Goal: Task Accomplishment & Management: Complete application form

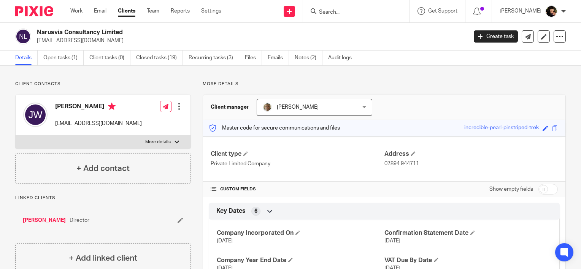
scroll to position [215, 0]
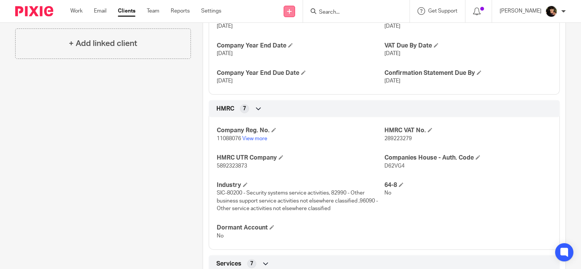
click at [295, 10] on link at bounding box center [289, 11] width 11 height 11
click at [299, 58] on link "Add client" at bounding box center [299, 58] width 47 height 11
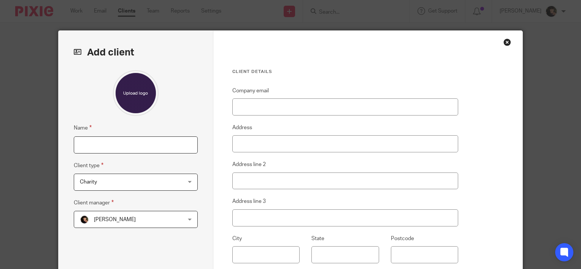
click at [132, 149] on input "Name" at bounding box center [136, 145] width 124 height 17
type input "Forge Engineering SW Ltd"
click at [143, 178] on span "Charity" at bounding box center [127, 182] width 94 height 16
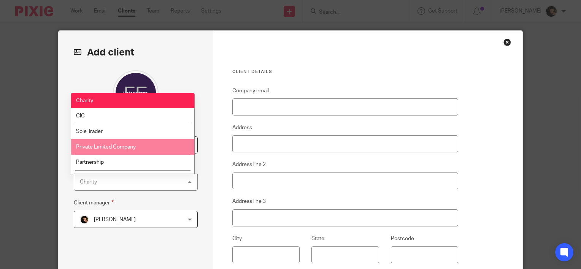
click at [148, 147] on li "Private Limited Company" at bounding box center [132, 147] width 123 height 16
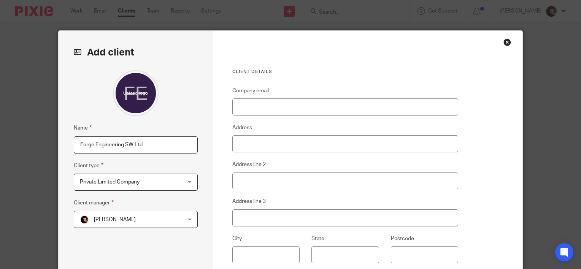
click at [177, 218] on div "Cheryl Brown Cheryl Brown" at bounding box center [136, 219] width 124 height 17
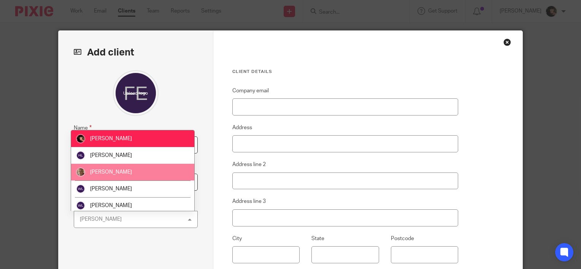
click at [177, 170] on li "[PERSON_NAME]" at bounding box center [132, 172] width 123 height 17
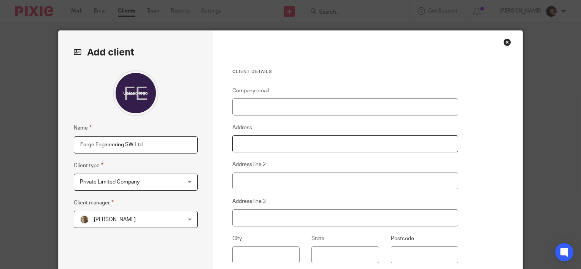
click at [284, 138] on input "Address" at bounding box center [346, 143] width 226 height 17
type input "2 Old Globe Cottages"
type input "Forge Road"
click at [256, 221] on input "Address line 3" at bounding box center [346, 218] width 226 height 17
type input "Tintern"
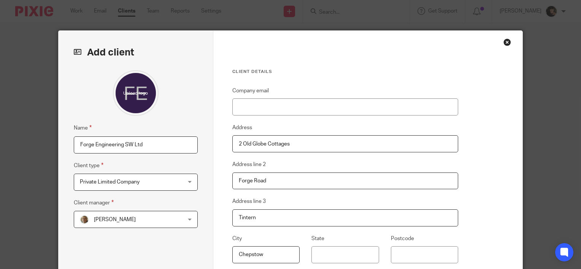
type input "Chepstow"
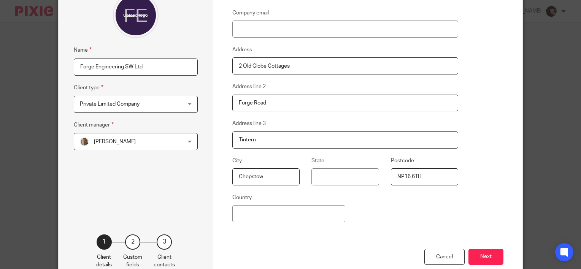
scroll to position [114, 0]
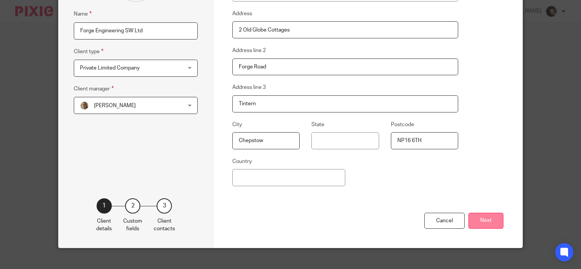
type input "NP16 6TH"
click at [487, 222] on button "Next" at bounding box center [486, 221] width 35 height 16
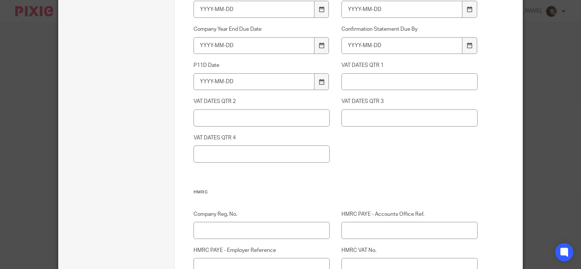
scroll to position [495, 0]
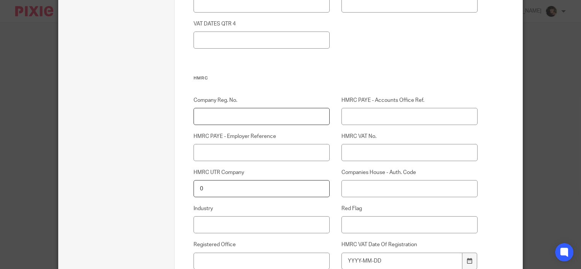
click at [288, 116] on input "Company Reg. No." at bounding box center [262, 116] width 136 height 17
type input "15914465"
click at [352, 192] on input "Companies House - Auth. Code" at bounding box center [410, 188] width 136 height 17
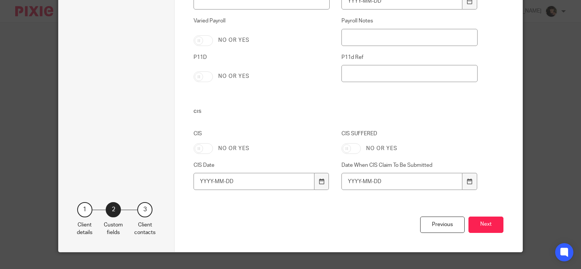
scroll to position [1446, 0]
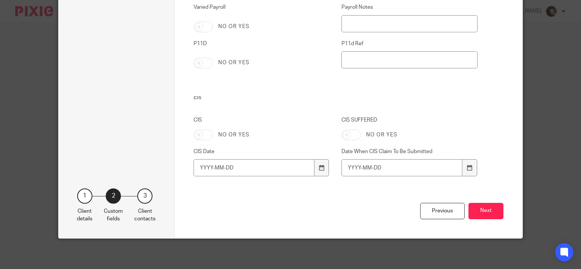
type input "PF98W8"
click at [474, 210] on button "Next" at bounding box center [486, 211] width 35 height 16
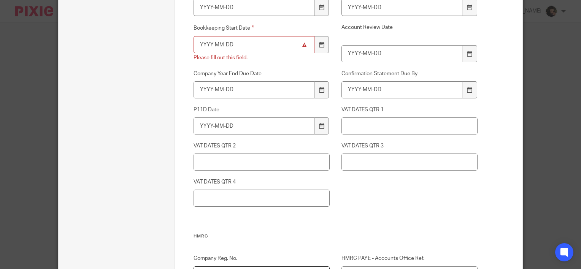
scroll to position [266, 0]
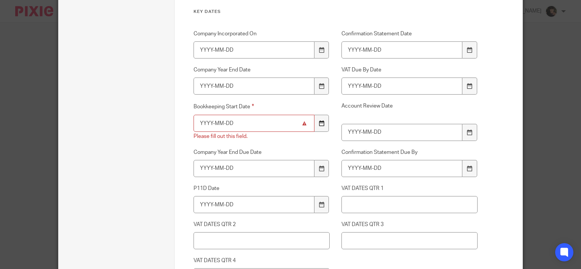
click at [319, 124] on icon at bounding box center [322, 124] width 6 height 6
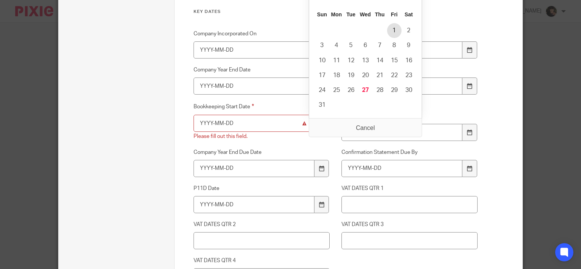
type input "2025-08-01"
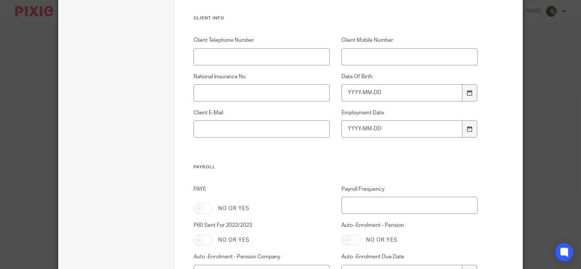
scroll to position [1446, 0]
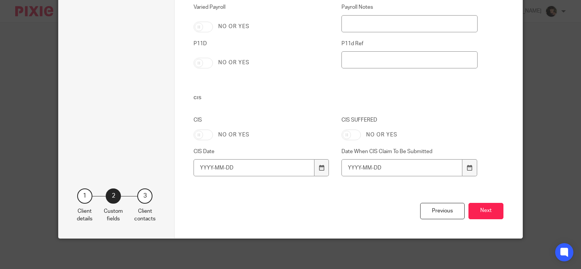
click at [476, 209] on button "Next" at bounding box center [486, 211] width 35 height 16
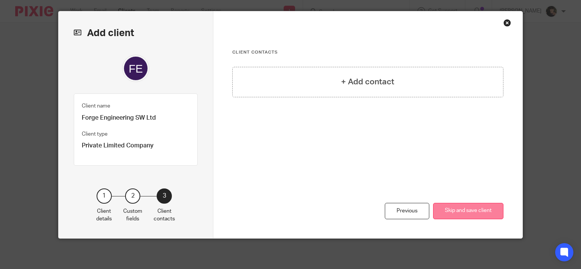
scroll to position [18, 0]
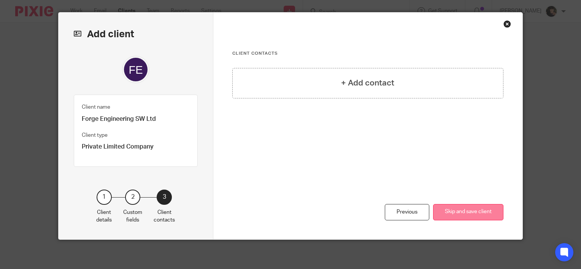
click at [479, 209] on button "Skip and save client" at bounding box center [468, 212] width 70 height 16
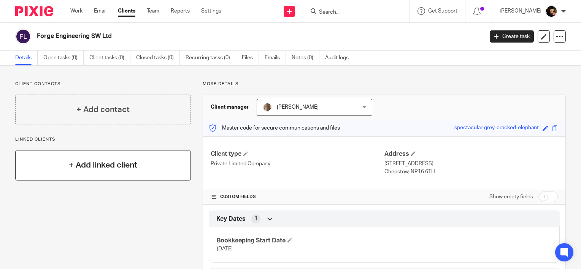
click at [69, 162] on h4 "+ Add linked client" at bounding box center [103, 165] width 69 height 12
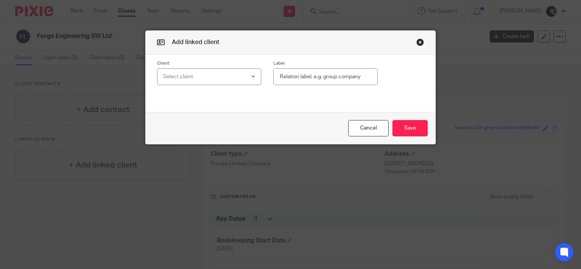
click at [179, 76] on div "Select client" at bounding box center [202, 77] width 78 height 16
type input "alla"
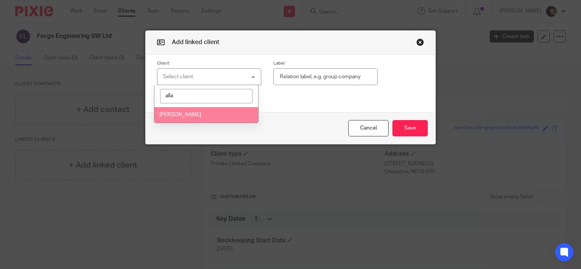
click at [177, 117] on span "Jacobs, Alla" at bounding box center [180, 114] width 42 height 5
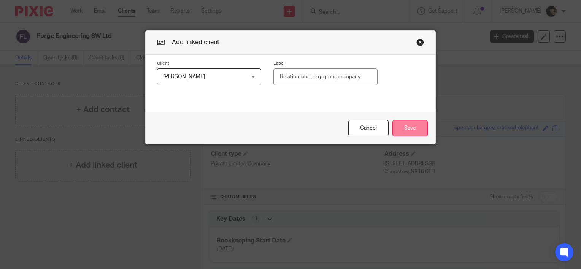
click at [411, 127] on button "Save" at bounding box center [410, 128] width 35 height 16
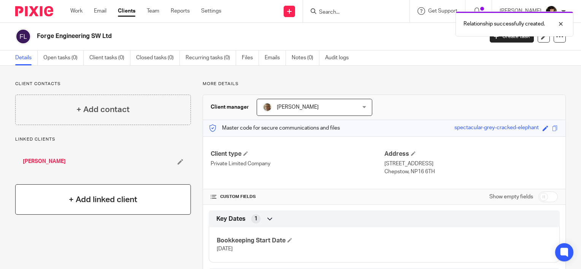
click at [120, 197] on h4 "+ Add linked client" at bounding box center [103, 200] width 69 height 12
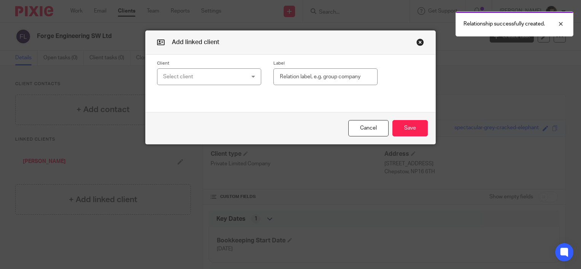
click at [226, 76] on div "Select client" at bounding box center [202, 77] width 78 height 16
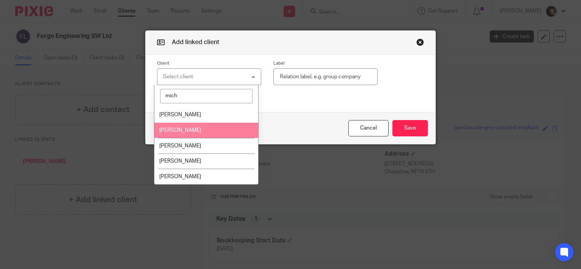
type input "mich"
click at [229, 132] on li "Jacobs, Michael" at bounding box center [207, 131] width 104 height 16
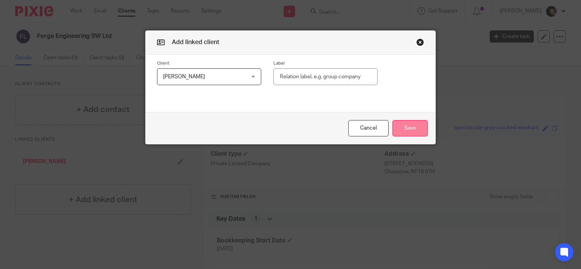
click at [412, 126] on button "Save" at bounding box center [410, 128] width 35 height 16
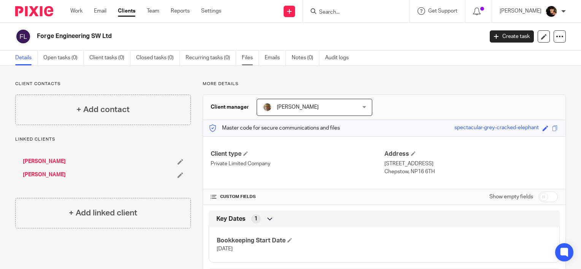
click at [249, 55] on link "Files" at bounding box center [250, 58] width 17 height 15
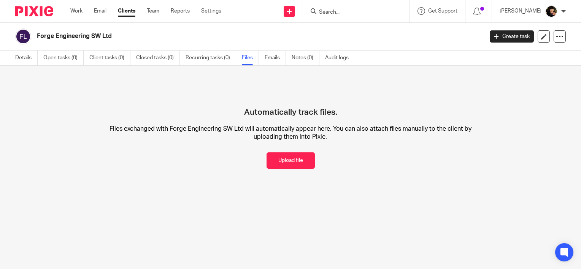
drag, startPoint x: 296, startPoint y: 159, endPoint x: 565, endPoint y: 33, distance: 296.9
click at [296, 159] on button "Upload file" at bounding box center [291, 161] width 48 height 16
